Goal: Task Accomplishment & Management: Use online tool/utility

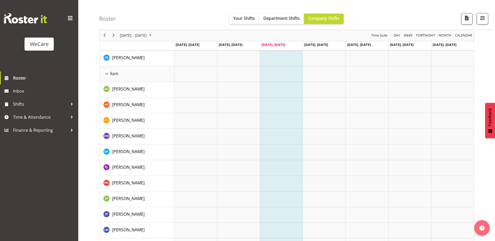
scroll to position [513, 0]
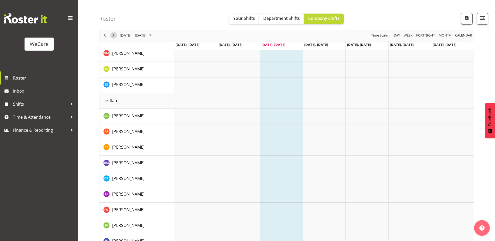
click at [112, 35] on span "Next" at bounding box center [113, 35] width 6 height 7
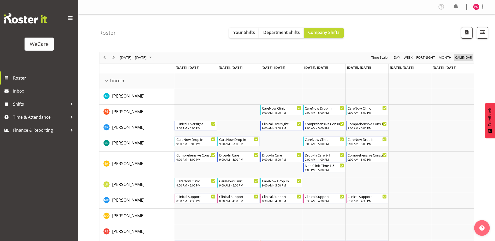
click at [459, 59] on span "calendar" at bounding box center [464, 57] width 18 height 7
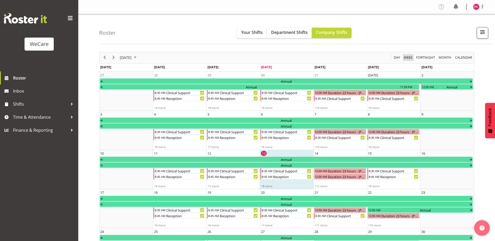
click at [406, 59] on span "Week" at bounding box center [409, 57] width 10 height 7
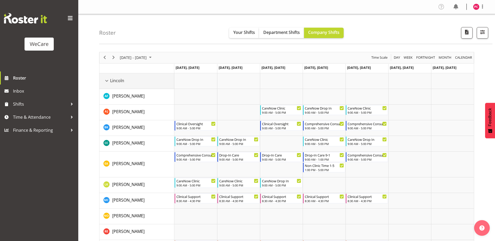
click at [115, 81] on span "Lincoln" at bounding box center [117, 81] width 14 height 6
click at [107, 82] on div "Lincoln resource" at bounding box center [106, 81] width 7 height 7
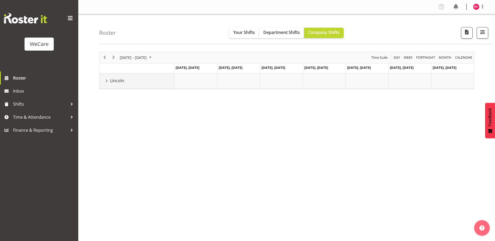
click at [108, 83] on div "Lincoln resource" at bounding box center [106, 81] width 7 height 7
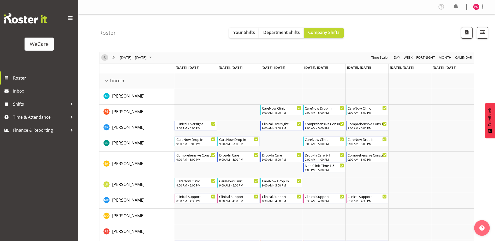
click at [105, 59] on span "Previous" at bounding box center [105, 57] width 6 height 7
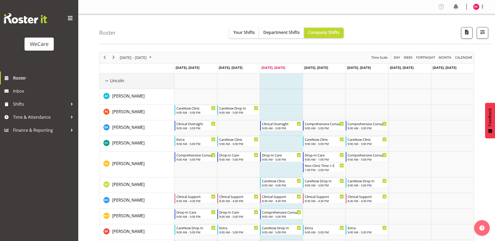
click at [108, 80] on div "Lincoln resource" at bounding box center [106, 81] width 7 height 7
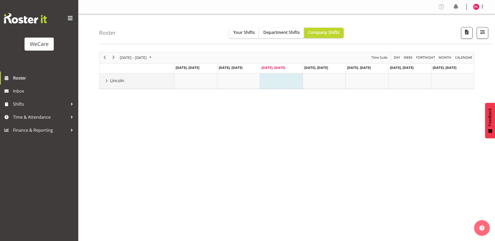
click at [108, 80] on div "Lincoln resource" at bounding box center [106, 81] width 7 height 7
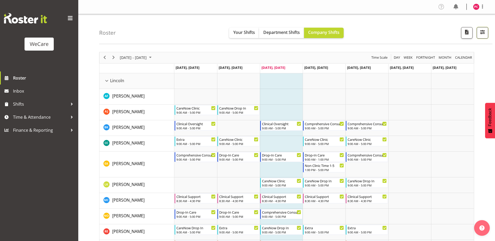
click at [485, 30] on span "button" at bounding box center [483, 32] width 7 height 7
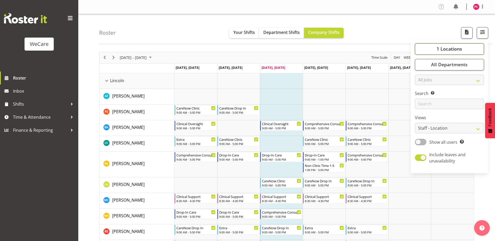
click at [456, 48] on span "1 Locations" at bounding box center [450, 49] width 26 height 6
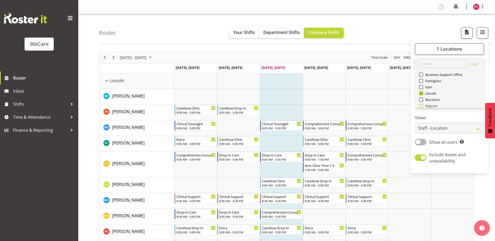
click at [422, 104] on span at bounding box center [421, 106] width 4 height 4
click at [422, 104] on input "Wigram" at bounding box center [420, 105] width 3 height 3
checkbox input "true"
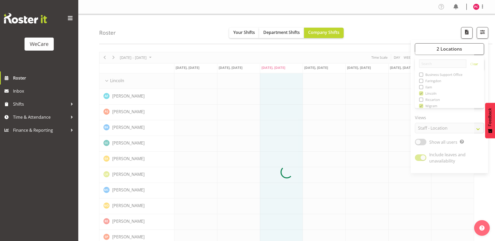
click at [422, 83] on div at bounding box center [286, 172] width 375 height 241
click at [482, 31] on span "button" at bounding box center [483, 32] width 7 height 7
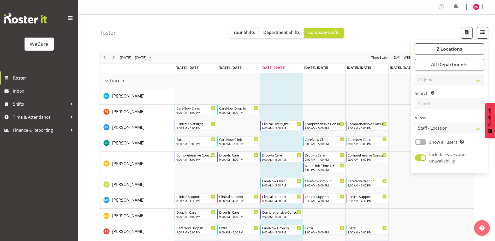
click at [447, 47] on span "2 Locations" at bounding box center [450, 49] width 26 height 6
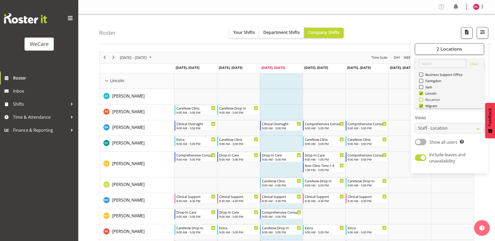
click at [422, 98] on span at bounding box center [421, 100] width 4 height 4
click at [422, 98] on input "Riccarton" at bounding box center [420, 99] width 3 height 3
checkbox input "true"
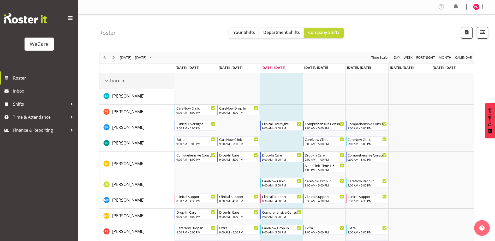
click at [113, 82] on span "Lincoln" at bounding box center [117, 81] width 14 height 6
click at [106, 80] on div "Lincoln resource" at bounding box center [106, 81] width 7 height 7
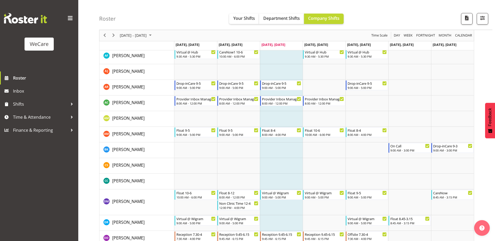
scroll to position [261, 0]
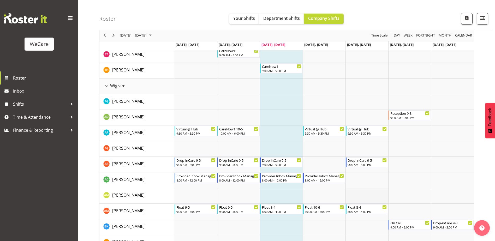
drag, startPoint x: 354, startPoint y: 194, endPoint x: 363, endPoint y: 192, distance: 9.5
click at [354, 192] on td "Timeline Week of August 13, 2025" at bounding box center [367, 196] width 43 height 16
